Goal: Information Seeking & Learning: Understand process/instructions

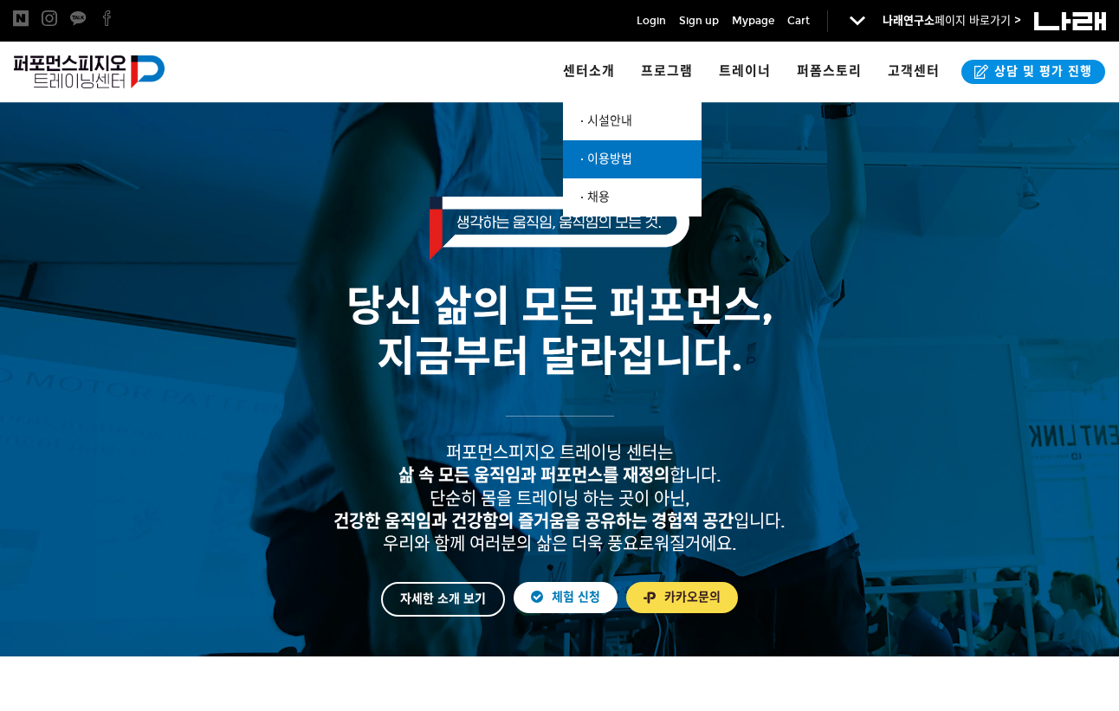
click at [616, 152] on span "· 이용방법" at bounding box center [606, 159] width 52 height 15
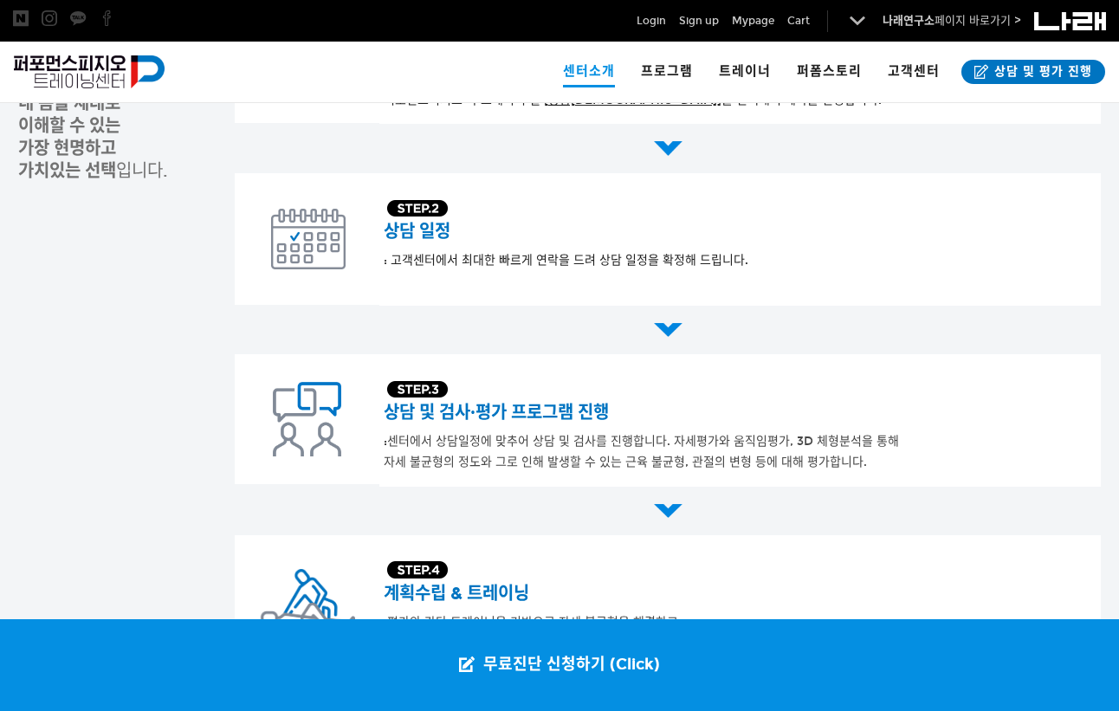
scroll to position [436, 0]
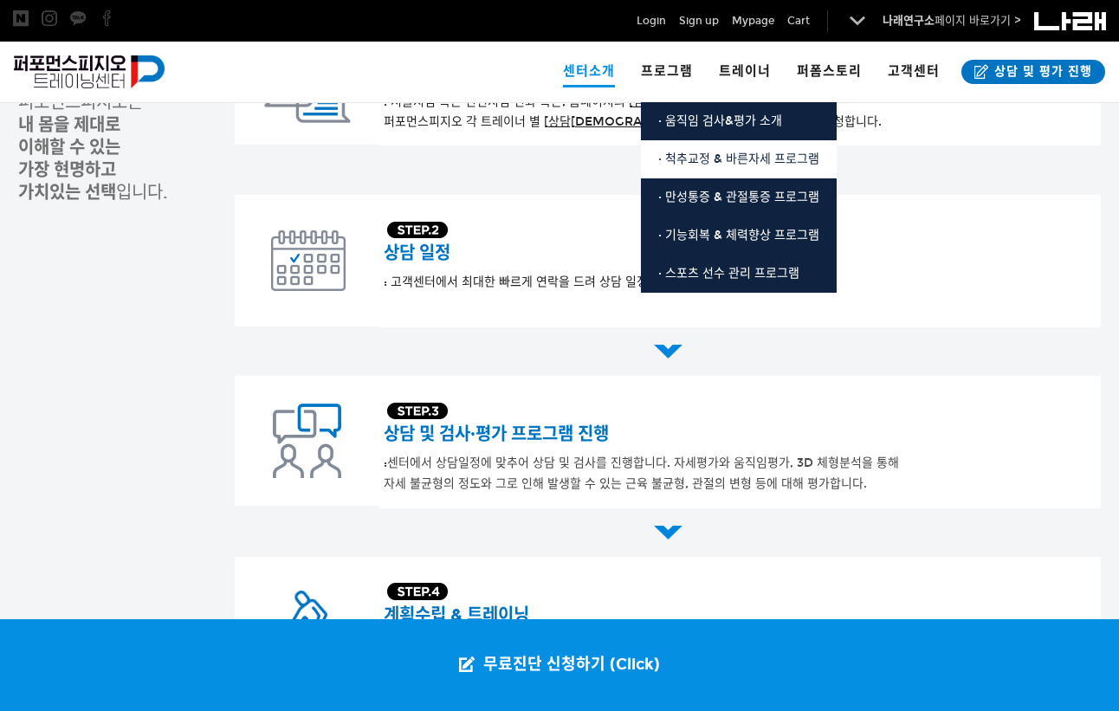
click at [701, 154] on span "· 척추교정 & 바른자세 프로그램" at bounding box center [738, 159] width 161 height 15
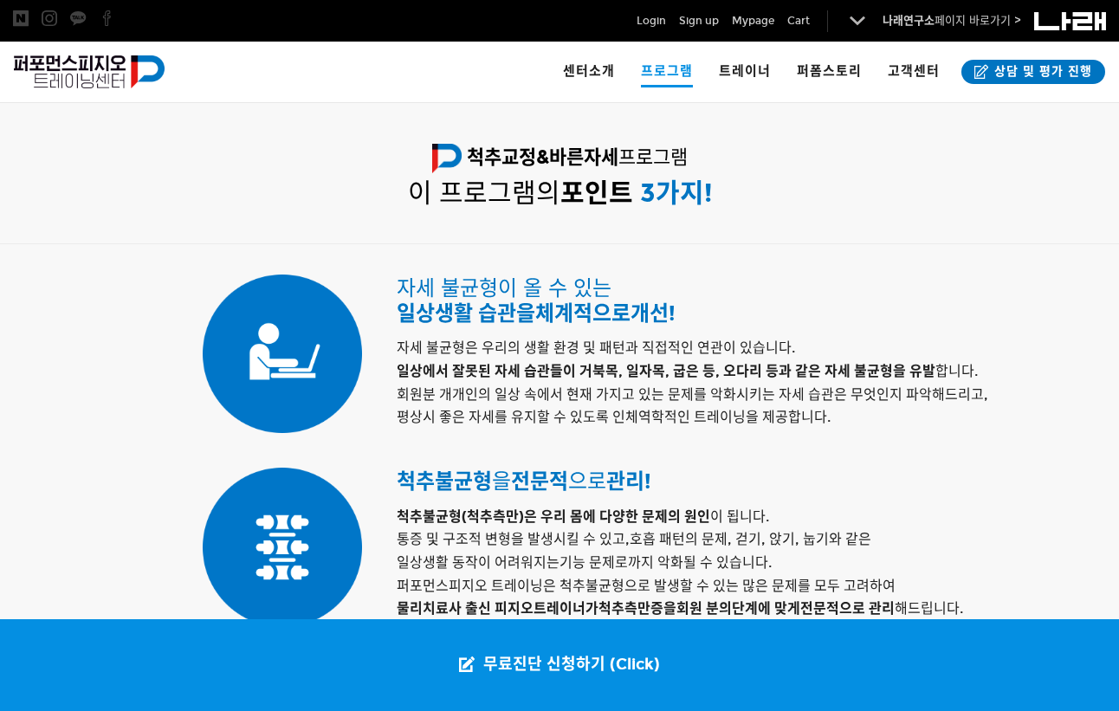
scroll to position [779, 0]
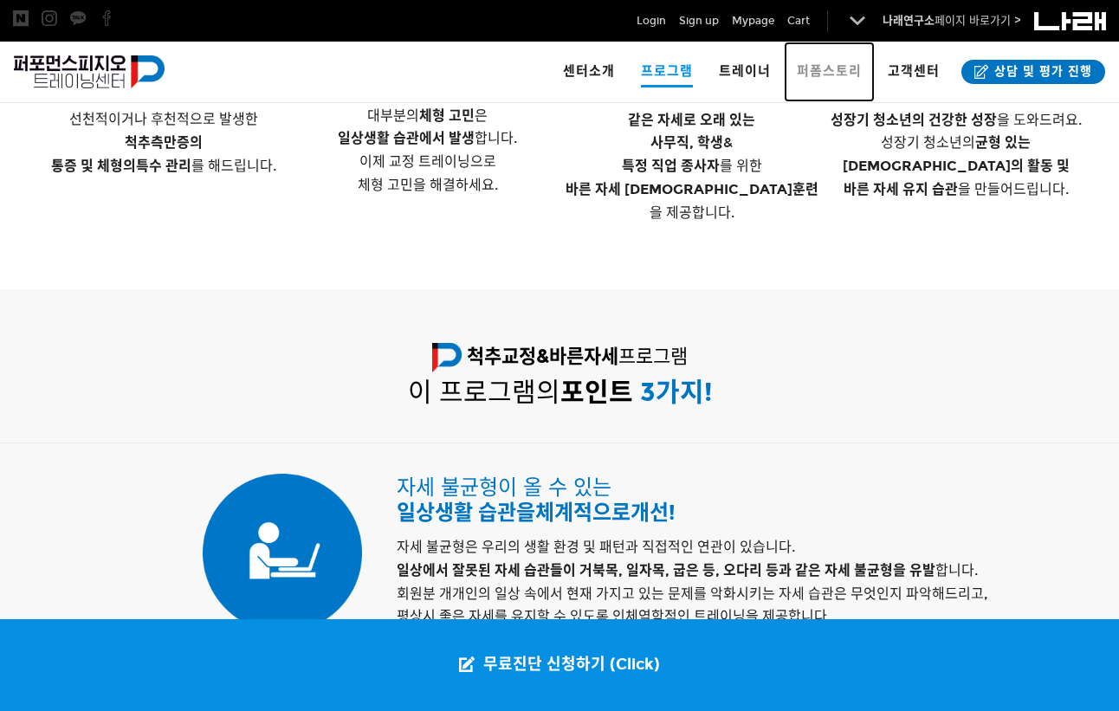
click at [811, 68] on span "퍼폼스토리" at bounding box center [829, 71] width 65 height 16
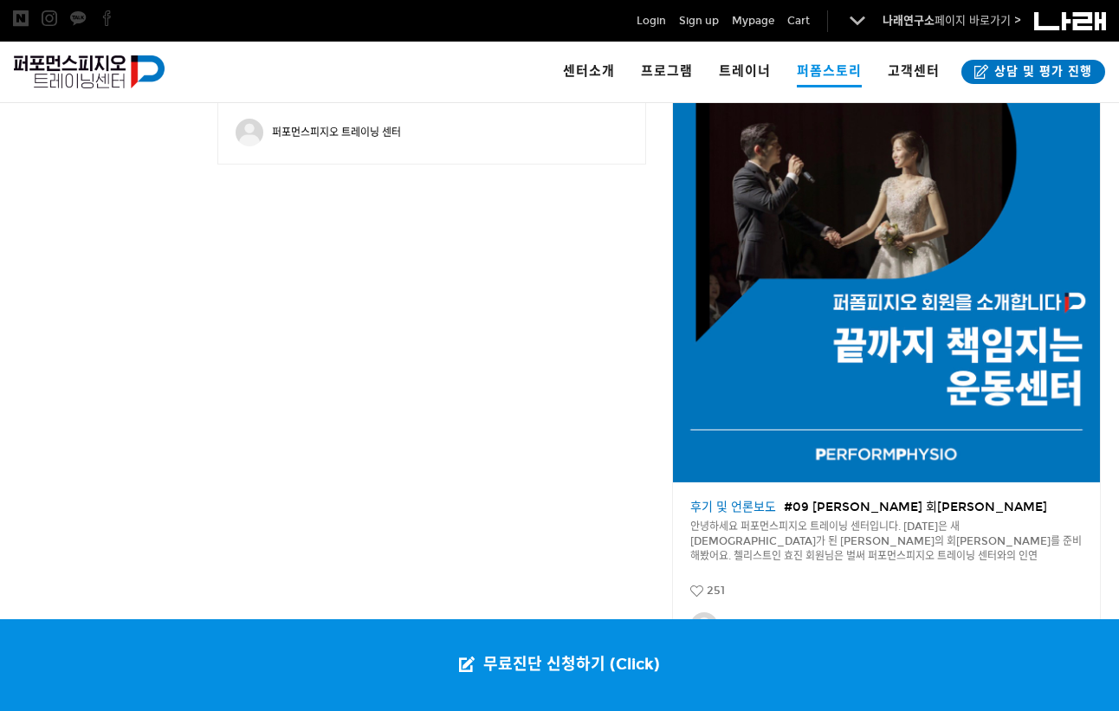
scroll to position [2685, 0]
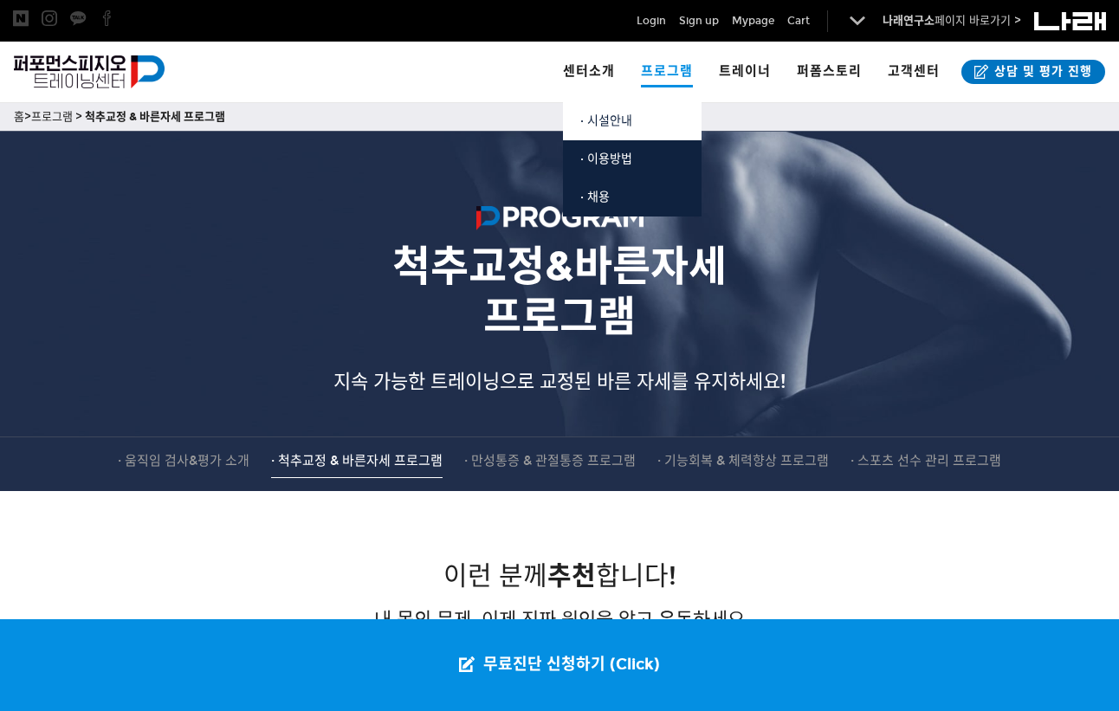
click at [600, 122] on span "· 시설안내" at bounding box center [606, 120] width 52 height 15
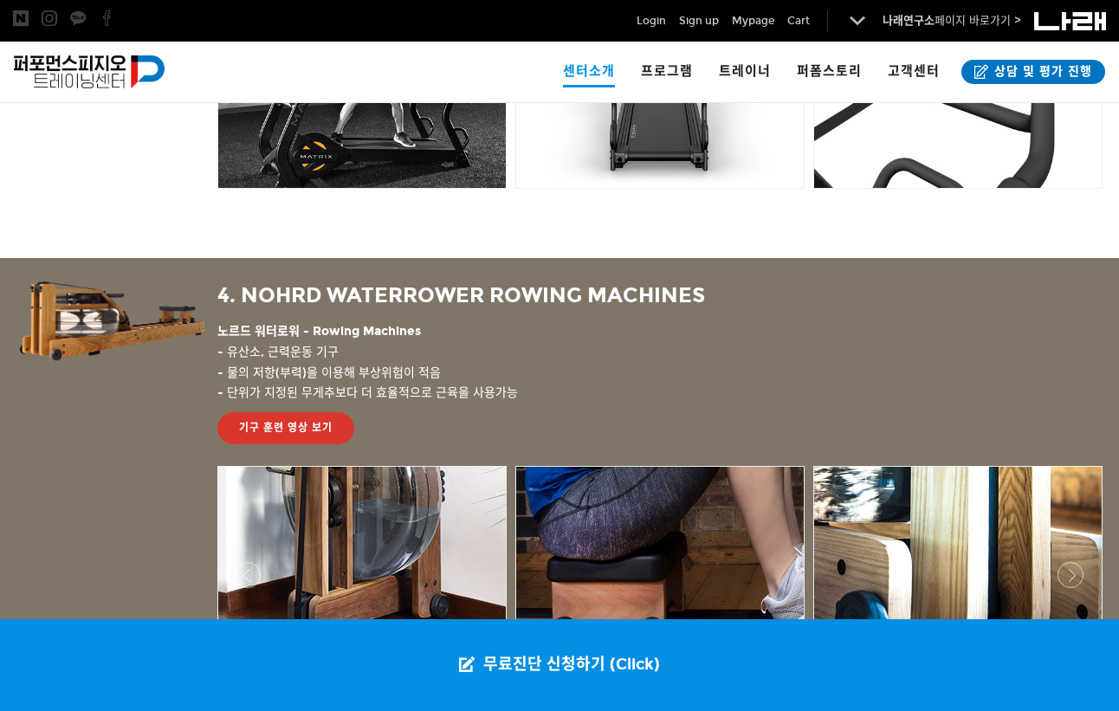
scroll to position [2685, 0]
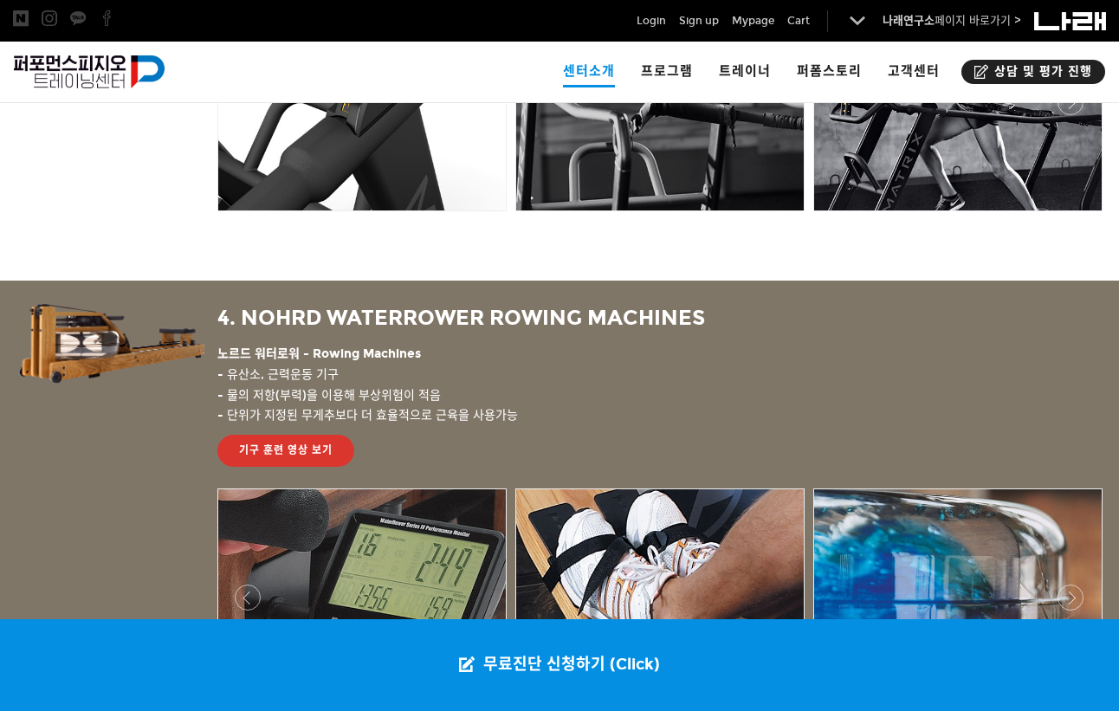
click at [997, 64] on span "상담 및 평가 진행" at bounding box center [1040, 71] width 103 height 17
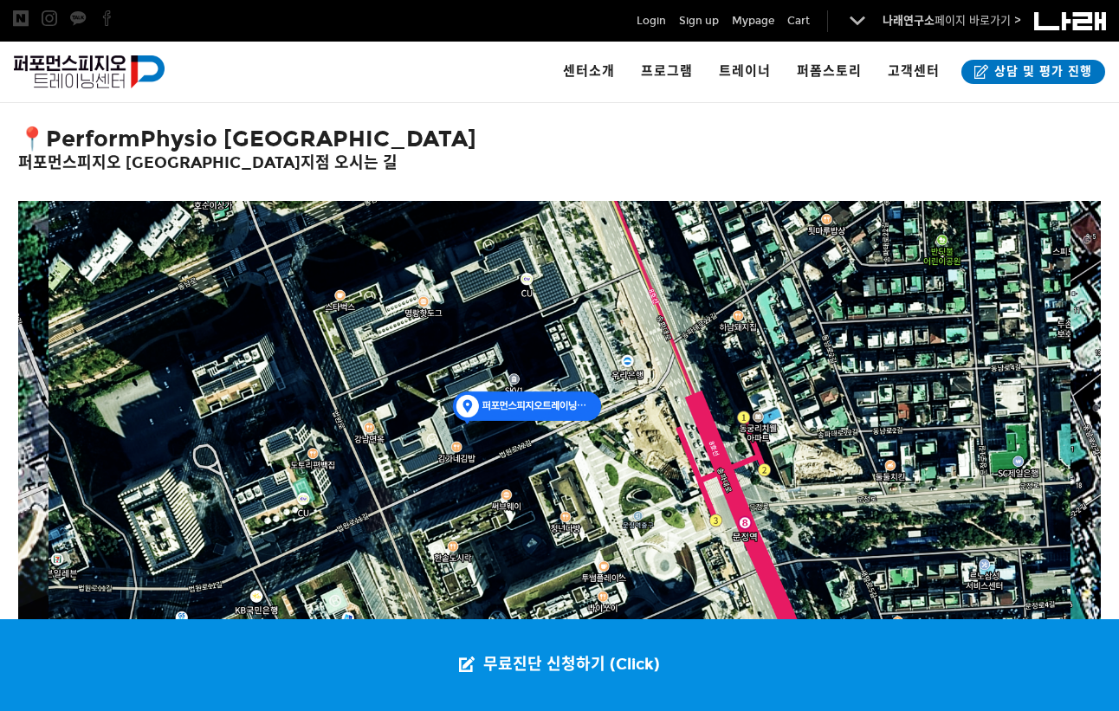
scroll to position [1992, 0]
